Goal: Task Accomplishment & Management: Manage account settings

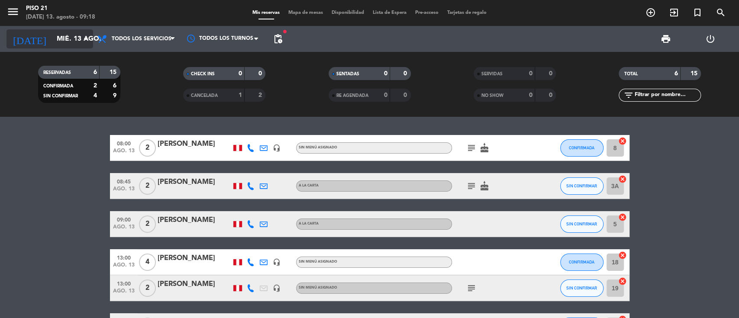
click at [73, 43] on input "mié. 13 ago." at bounding box center [97, 39] width 91 height 17
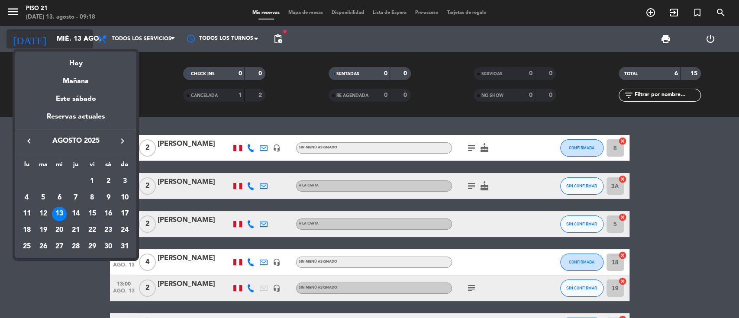
click at [73, 43] on div at bounding box center [369, 159] width 739 height 318
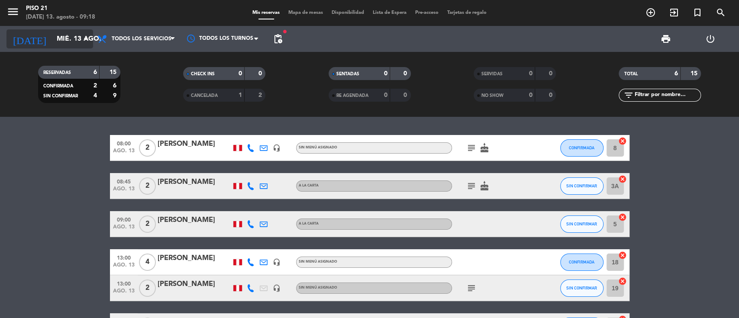
click at [73, 43] on input "mié. 13 ago." at bounding box center [97, 39] width 91 height 17
click at [64, 39] on input "mié. 13 ago." at bounding box center [97, 39] width 91 height 17
click at [55, 36] on input "mié. 13 ago." at bounding box center [97, 39] width 91 height 17
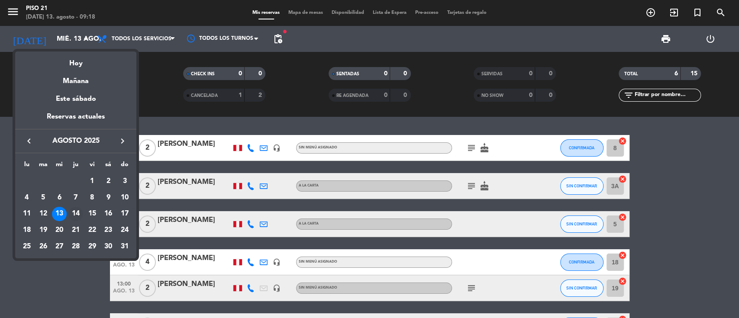
click at [77, 214] on div "14" at bounding box center [75, 214] width 15 height 15
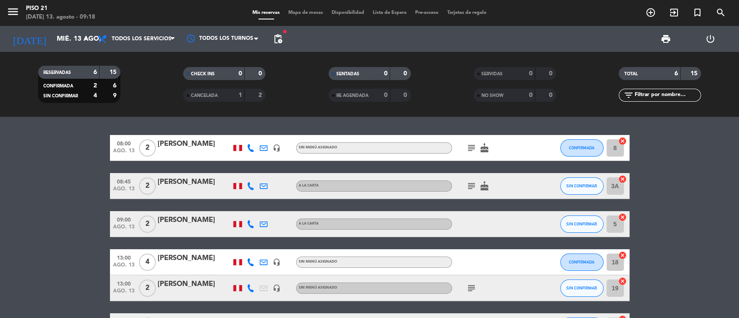
click at [77, 214] on bookings-row "08:00 [DATE] 2 [PERSON_NAME] headset_mic Sin menú asignado subject cake CONFIRM…" at bounding box center [369, 237] width 739 height 204
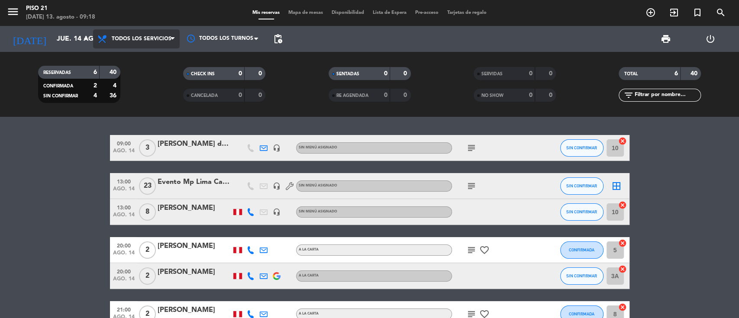
click at [122, 44] on span "Todos los servicios" at bounding box center [136, 38] width 87 height 19
click at [69, 43] on input "jue. 14 ago." at bounding box center [97, 39] width 91 height 17
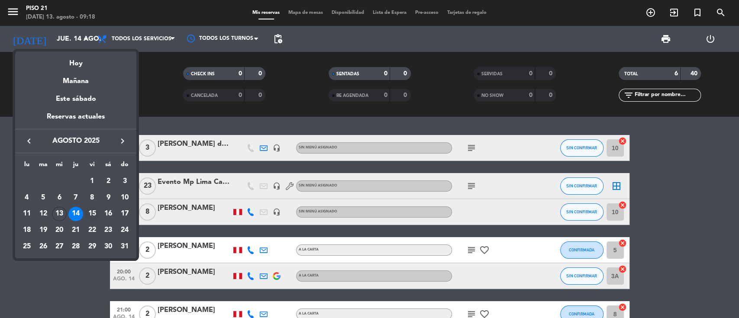
click at [93, 216] on div "15" at bounding box center [92, 214] width 15 height 15
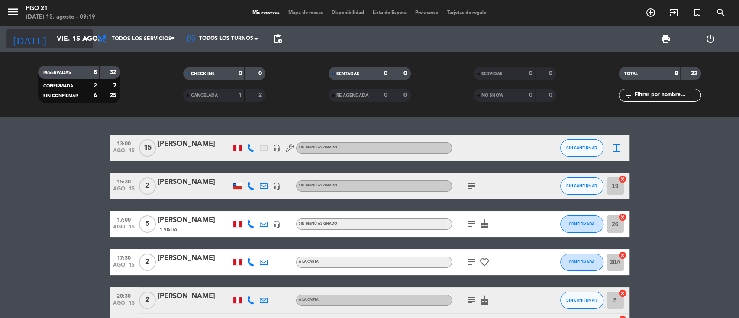
click at [68, 45] on input "vie. 15 ago." at bounding box center [97, 39] width 91 height 17
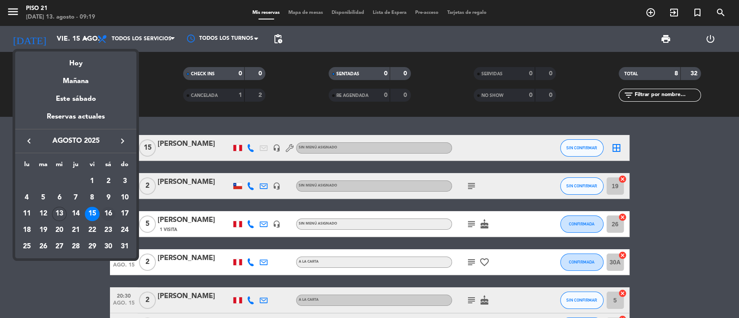
click at [109, 212] on div "16" at bounding box center [108, 214] width 15 height 15
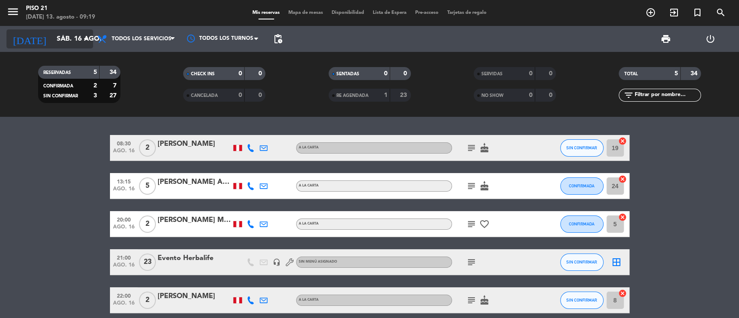
click at [76, 44] on input "sáb. 16 ago." at bounding box center [97, 39] width 91 height 17
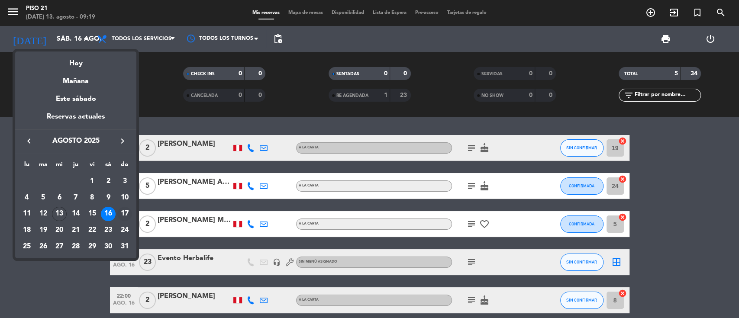
click at [122, 214] on div "17" at bounding box center [124, 214] width 15 height 15
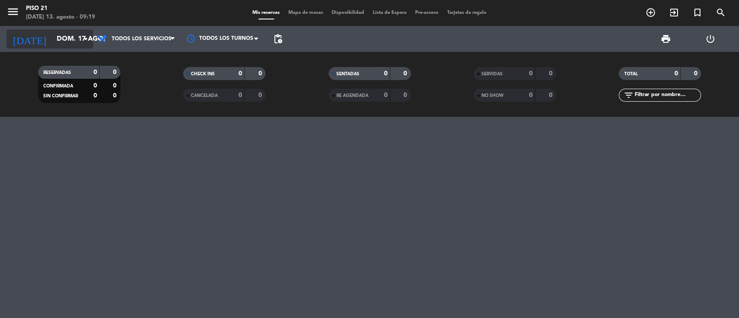
click at [82, 42] on icon "arrow_drop_down" at bounding box center [85, 39] width 10 height 10
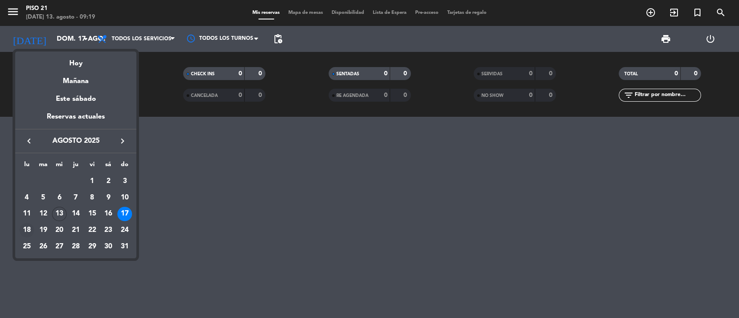
click at [28, 233] on div "18" at bounding box center [26, 230] width 15 height 15
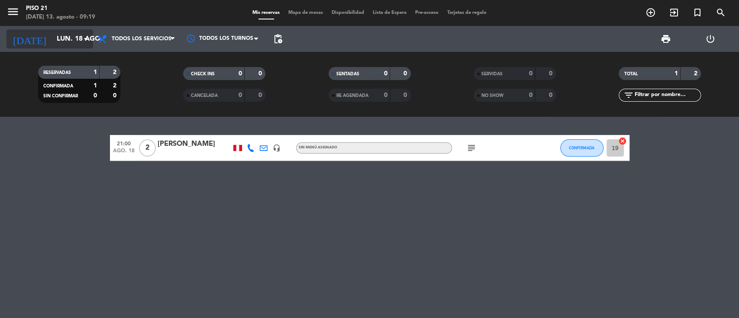
click at [52, 41] on input "lun. 18 ago." at bounding box center [97, 39] width 91 height 17
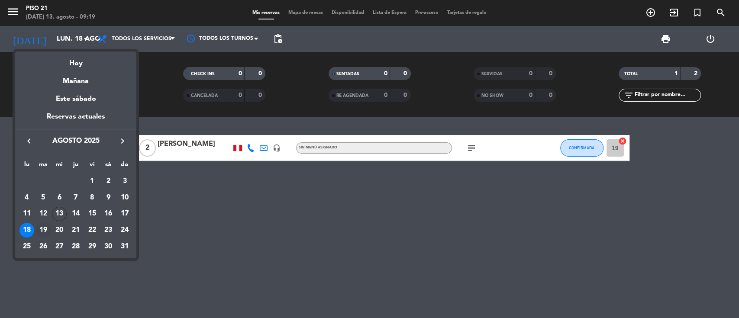
click at [48, 228] on div "19" at bounding box center [43, 230] width 15 height 15
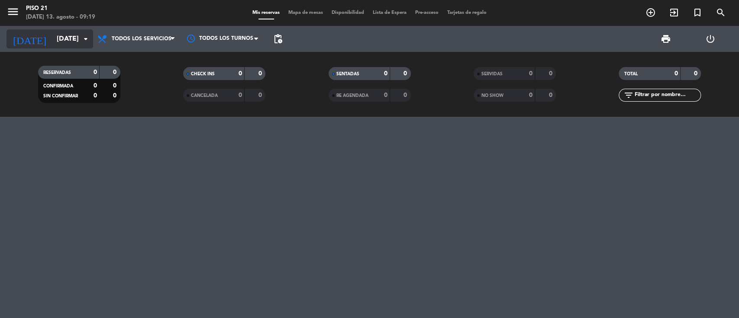
click at [55, 42] on input "[DATE]" at bounding box center [97, 39] width 91 height 17
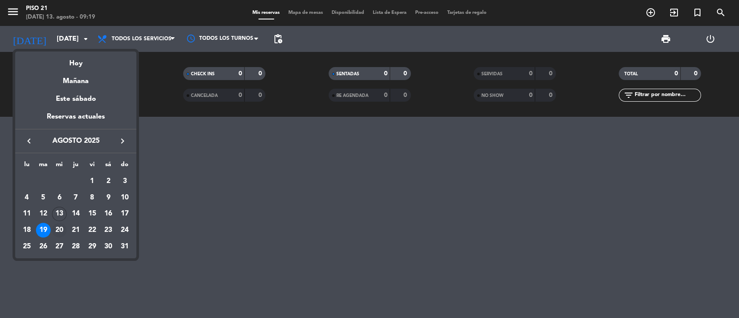
click at [60, 230] on div "20" at bounding box center [59, 230] width 15 height 15
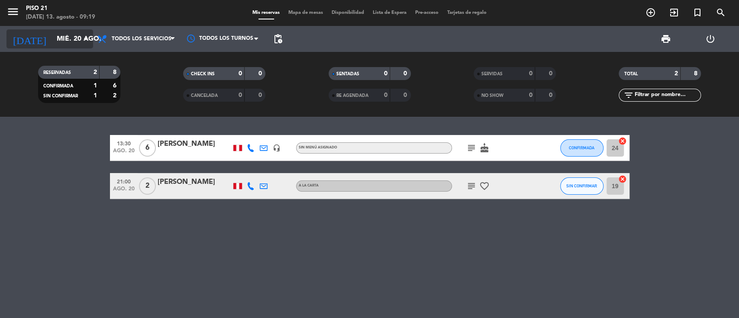
click at [52, 40] on input "mié. 20 ago." at bounding box center [97, 39] width 91 height 17
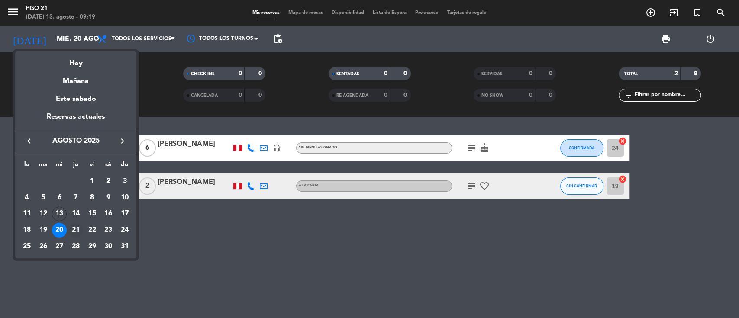
click at [77, 232] on div "21" at bounding box center [75, 230] width 15 height 15
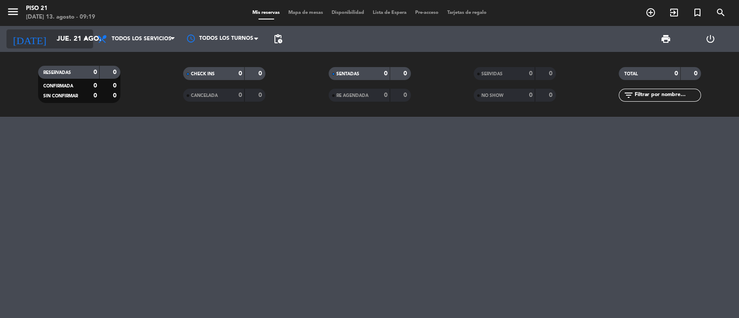
click at [60, 42] on input "jue. 21 ago." at bounding box center [97, 39] width 91 height 17
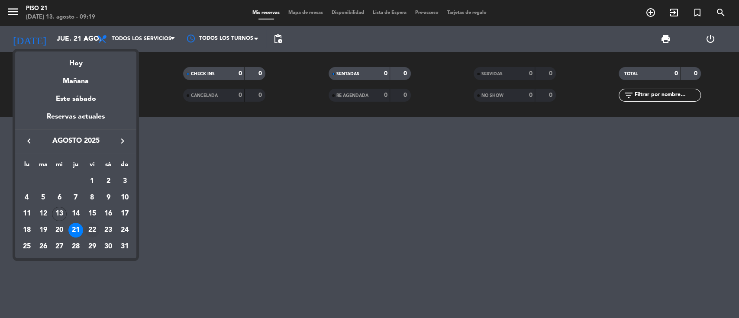
click at [97, 227] on div "22" at bounding box center [92, 230] width 15 height 15
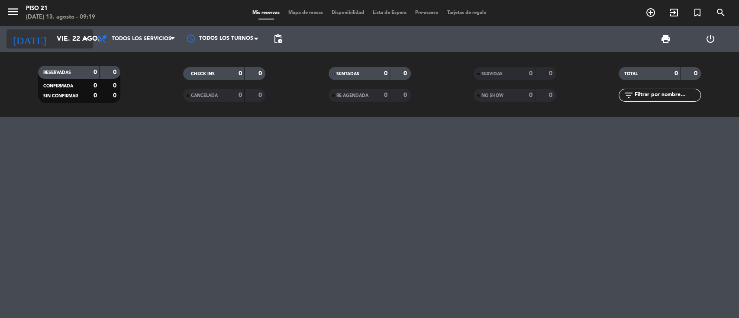
click at [56, 41] on input "vie. 22 ago." at bounding box center [97, 39] width 91 height 17
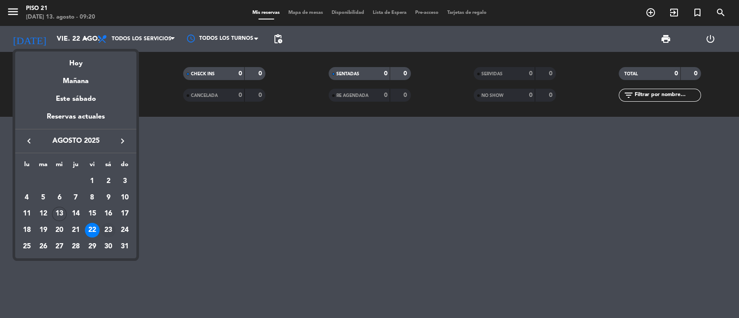
click at [107, 226] on div "23" at bounding box center [108, 230] width 15 height 15
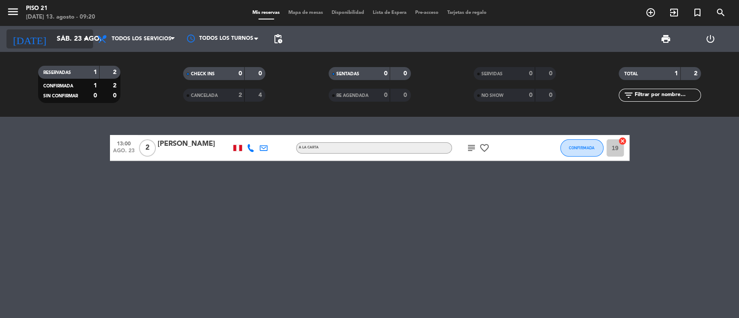
click at [61, 42] on input "sáb. 23 ago." at bounding box center [97, 39] width 91 height 17
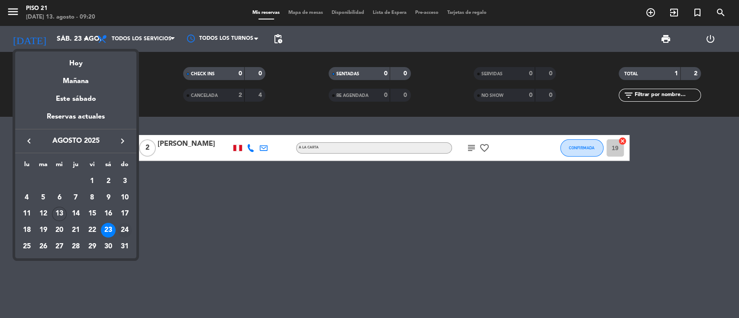
click at [125, 225] on div "24" at bounding box center [124, 230] width 15 height 15
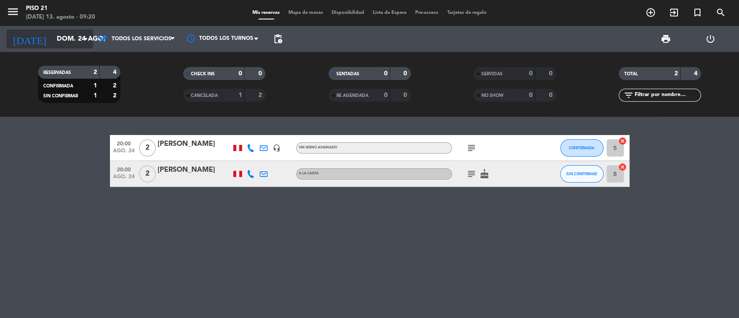
click at [68, 40] on input "dom. 24 ago." at bounding box center [97, 39] width 91 height 17
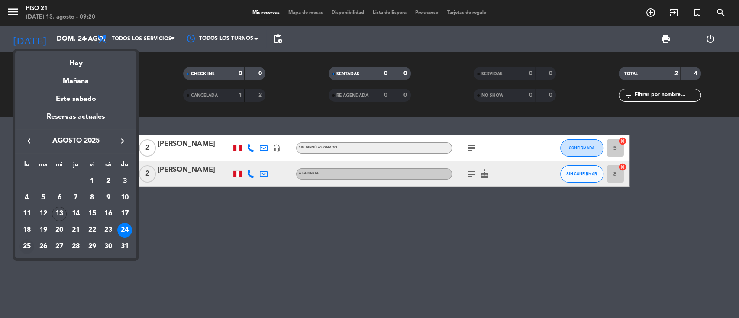
click at [32, 244] on div "25" at bounding box center [26, 246] width 15 height 15
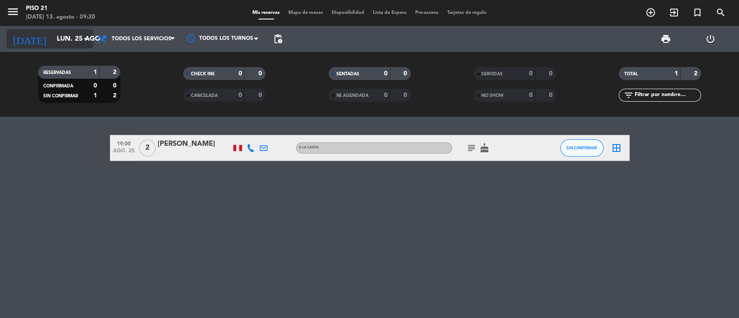
click at [56, 36] on input "lun. 25 ago." at bounding box center [97, 39] width 91 height 17
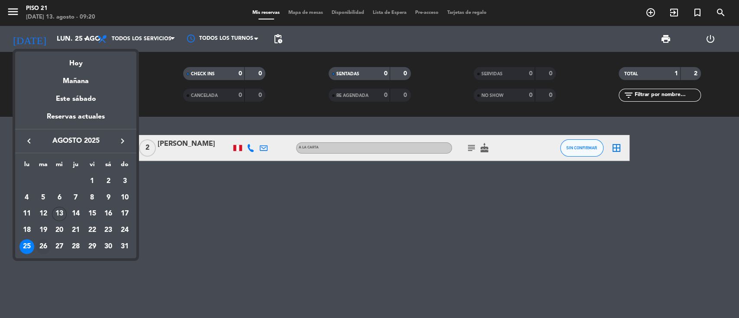
click at [44, 249] on div "26" at bounding box center [43, 246] width 15 height 15
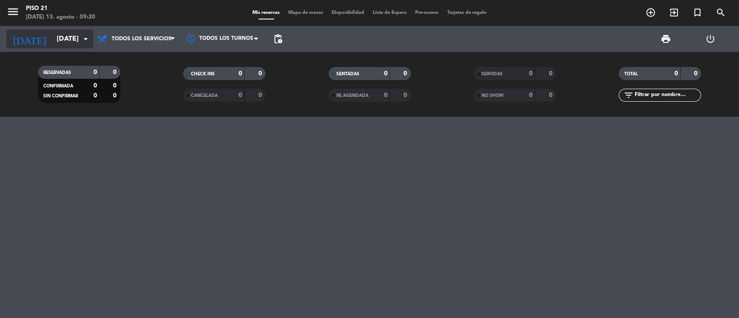
click at [58, 37] on input "[DATE]" at bounding box center [97, 39] width 91 height 17
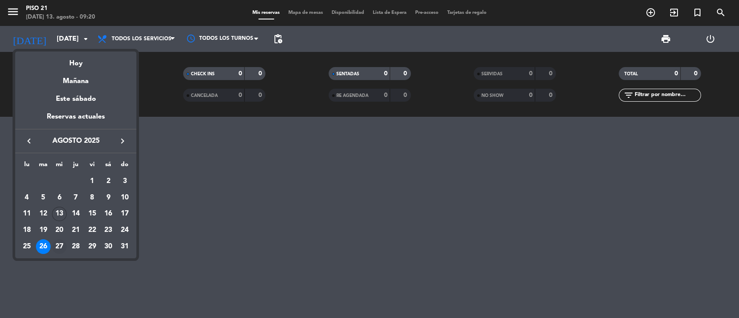
click at [60, 244] on div "27" at bounding box center [59, 246] width 15 height 15
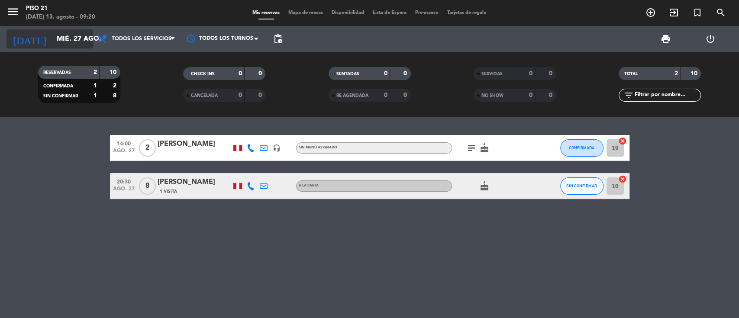
click at [55, 37] on input "mié. 27 ago." at bounding box center [97, 39] width 91 height 17
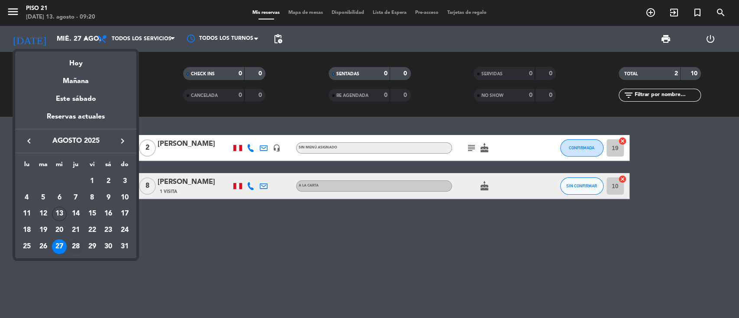
click at [72, 247] on div "28" at bounding box center [75, 246] width 15 height 15
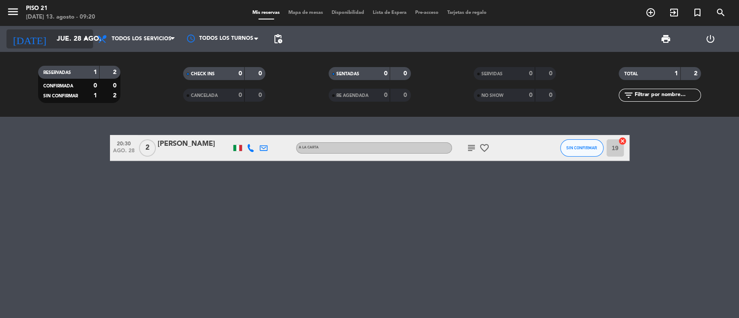
click at [52, 37] on input "jue. 28 ago." at bounding box center [97, 39] width 91 height 17
click at [63, 34] on input "jue. 28 ago." at bounding box center [97, 39] width 91 height 17
click at [58, 42] on input "jue. 28 ago." at bounding box center [97, 39] width 91 height 17
click at [58, 41] on input "jue. 28 ago." at bounding box center [97, 39] width 91 height 17
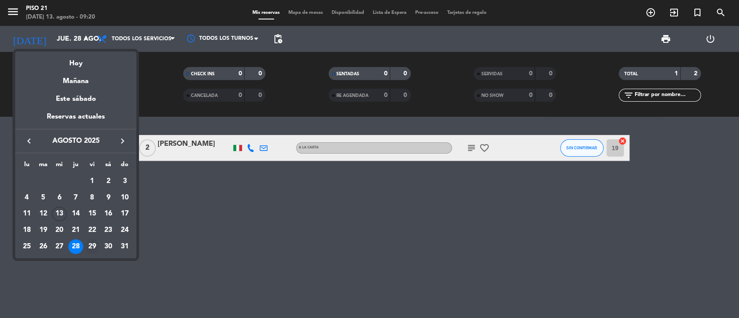
click at [90, 247] on div "29" at bounding box center [92, 246] width 15 height 15
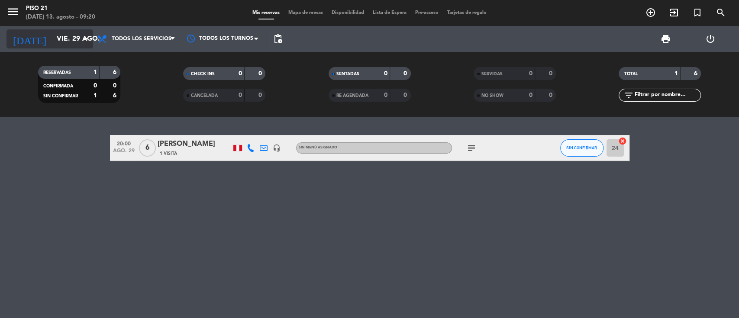
click at [58, 35] on input "vie. 29 ago." at bounding box center [97, 39] width 91 height 17
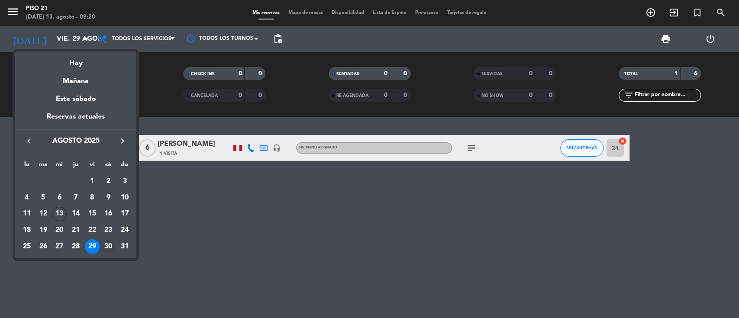
click at [109, 250] on div "30" at bounding box center [108, 246] width 15 height 15
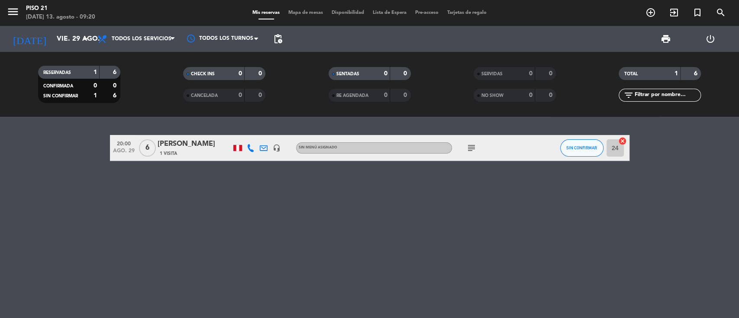
type input "sáb. 30 ago."
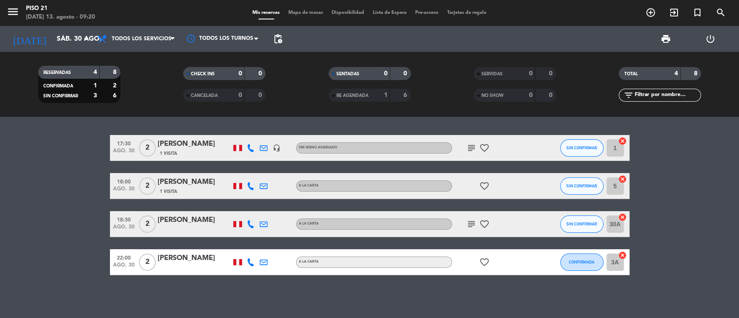
click at [190, 212] on div "18:30 [DATE] 2 [PERSON_NAME] A la Carta subject favorite_border SIN CONFIRMAR 3…" at bounding box center [369, 224] width 519 height 26
click at [190, 219] on div "[PERSON_NAME]" at bounding box center [195, 220] width 74 height 11
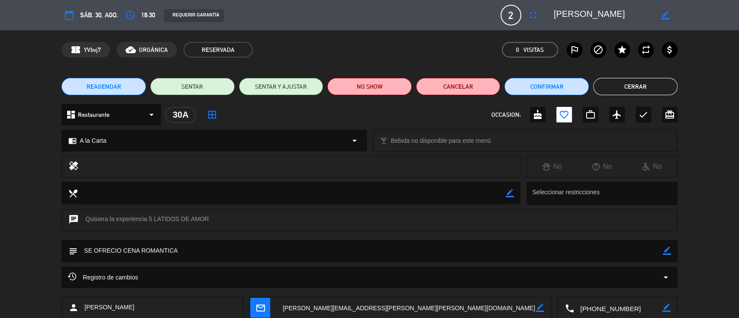
scroll to position [52, 0]
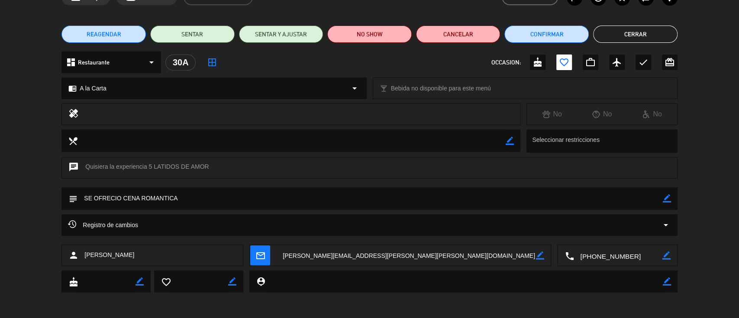
click at [665, 196] on icon "border_color" at bounding box center [667, 198] width 8 height 8
click at [663, 200] on icon at bounding box center [667, 198] width 8 height 8
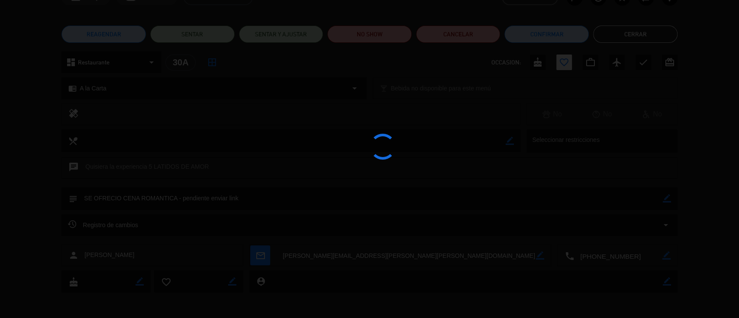
type textarea "SE OFRECIO CENA ROMANTICA - pendiente enviar link"
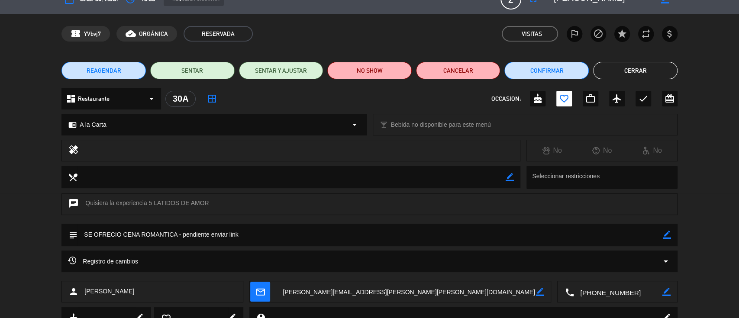
scroll to position [0, 0]
